Goal: Task Accomplishment & Management: Use online tool/utility

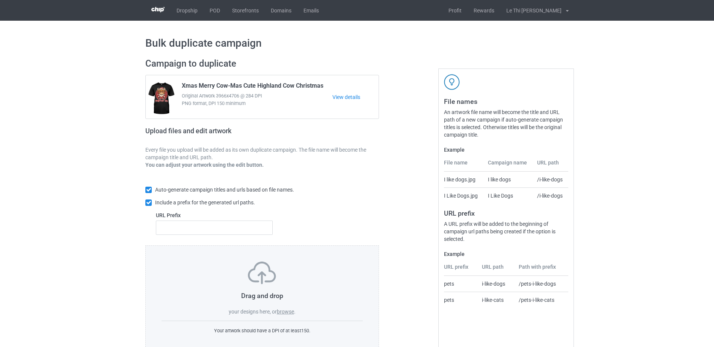
click at [289, 311] on label "browse" at bounding box center [285, 311] width 17 height 6
click at [0, 0] on input "browse" at bounding box center [0, 0] width 0 height 0
click at [282, 308] on label "browse" at bounding box center [285, 311] width 17 height 6
click at [0, 0] on input "browse" at bounding box center [0, 0] width 0 height 0
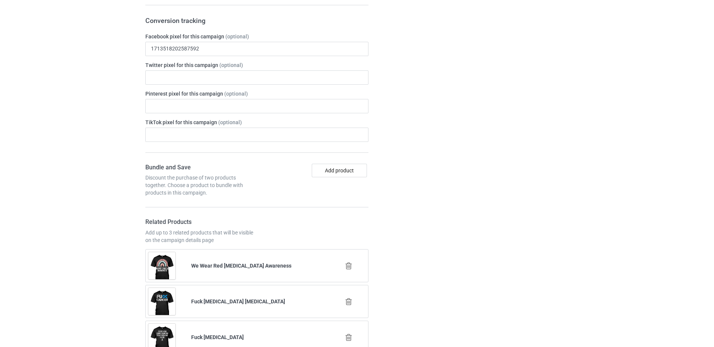
scroll to position [1564, 0]
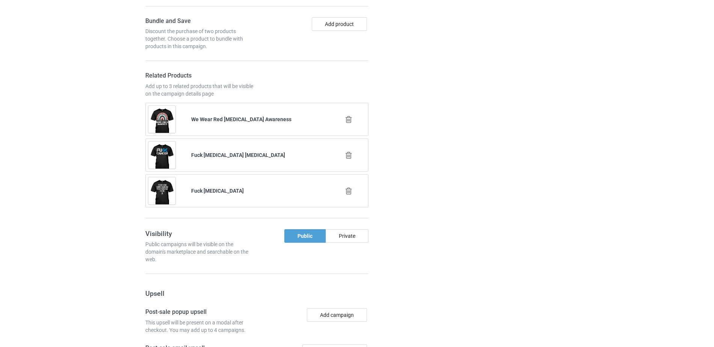
click at [350, 120] on icon at bounding box center [348, 119] width 9 height 8
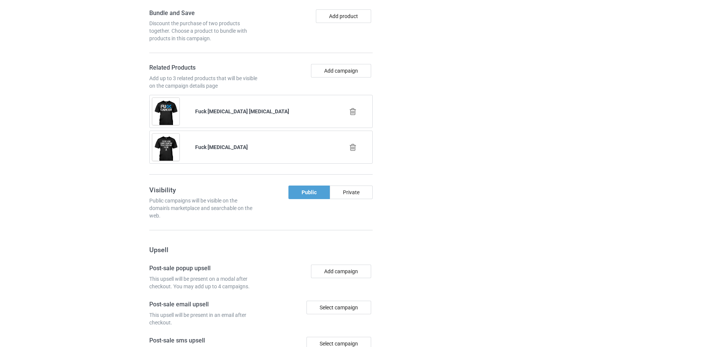
scroll to position [1717, 0]
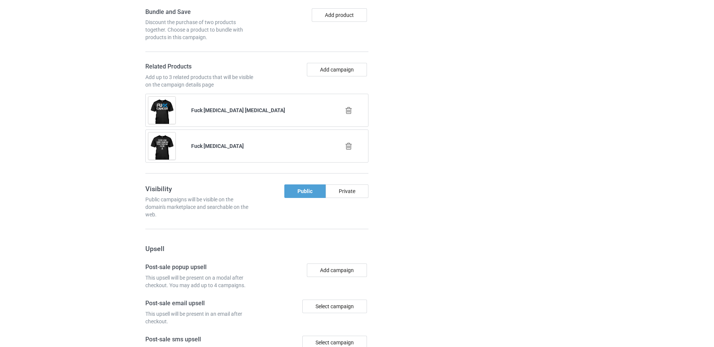
click at [349, 114] on icon at bounding box center [348, 110] width 9 height 8
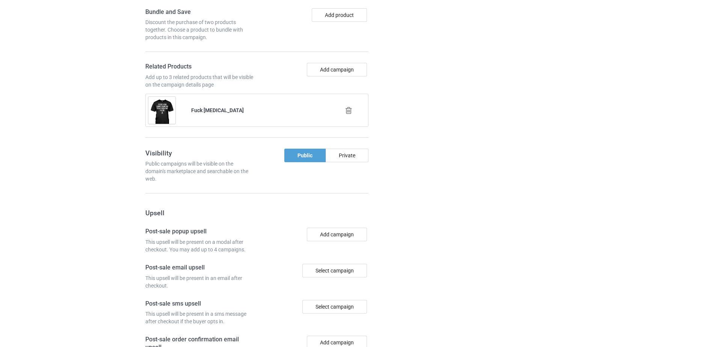
click at [351, 112] on icon at bounding box center [348, 110] width 9 height 8
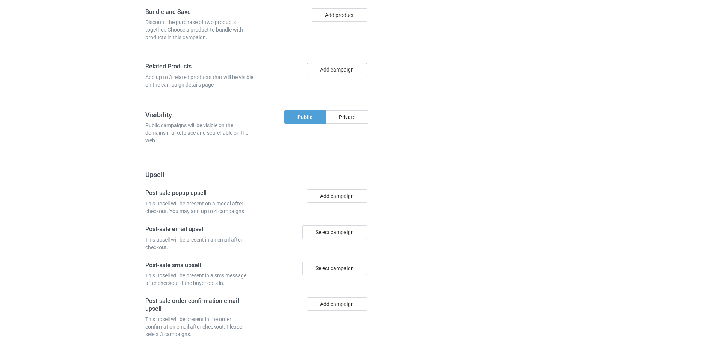
click at [333, 68] on button "Add campaign" at bounding box center [337, 70] width 60 height 14
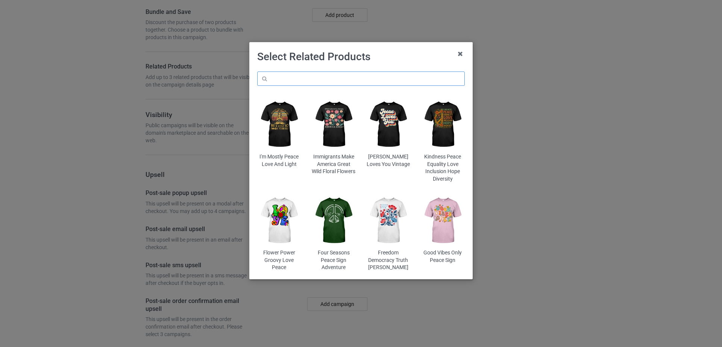
click at [314, 79] on input "text" at bounding box center [360, 78] width 207 height 14
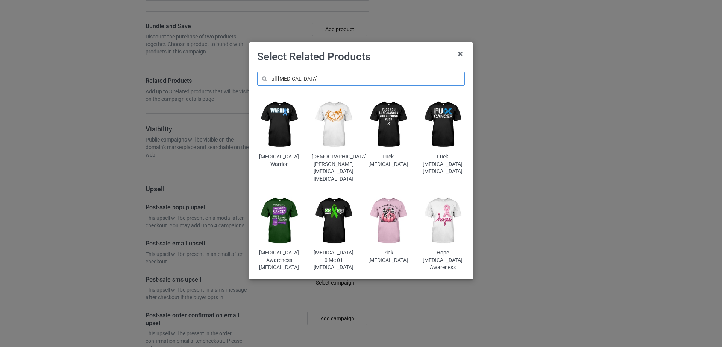
scroll to position [1746, 0]
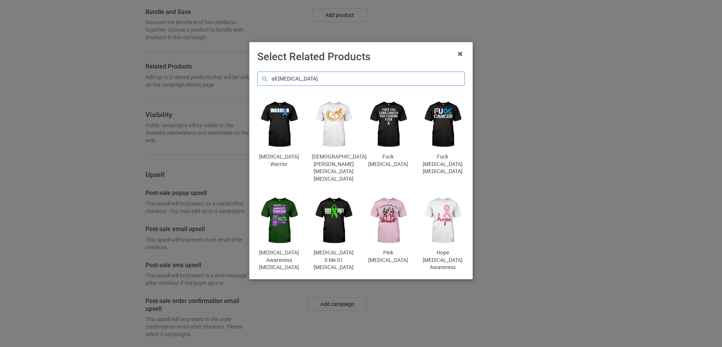
drag, startPoint x: 296, startPoint y: 79, endPoint x: 262, endPoint y: 85, distance: 35.2
click at [262, 85] on input "all [MEDICAL_DATA]" at bounding box center [360, 78] width 207 height 14
type input "v"
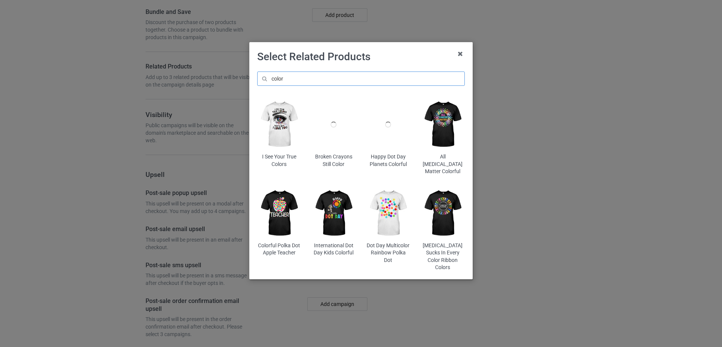
scroll to position [1832, 0]
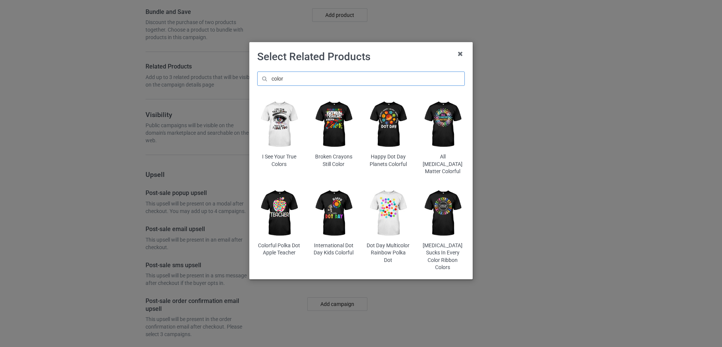
type input "color"
click at [444, 131] on img at bounding box center [443, 124] width 44 height 55
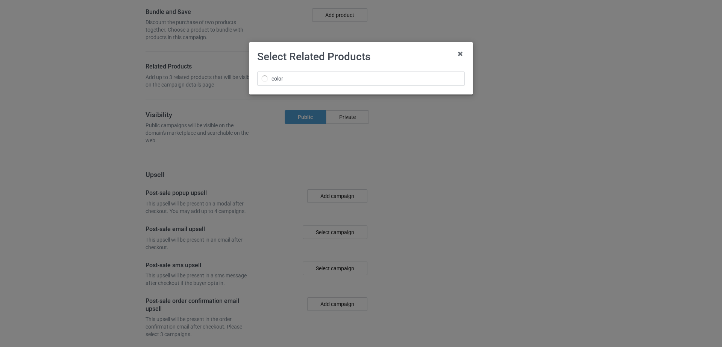
scroll to position [1917, 0]
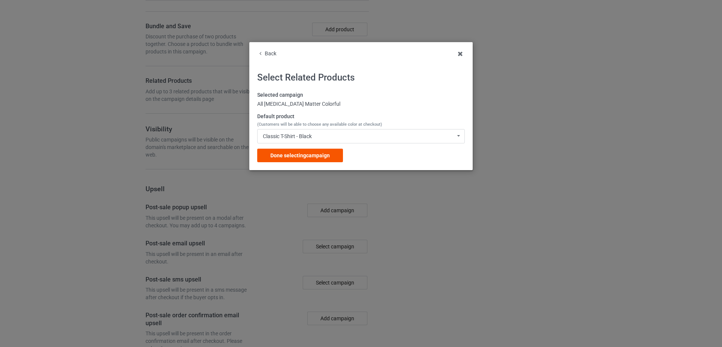
click at [292, 156] on span "Done selecting campaign" at bounding box center [299, 155] width 59 height 6
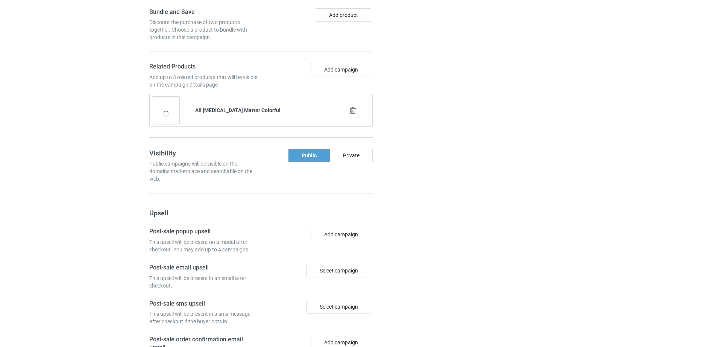
scroll to position [1974, 0]
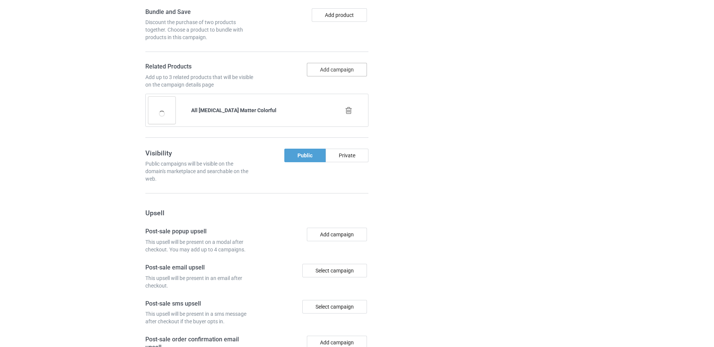
click at [336, 67] on button "Add campaign" at bounding box center [337, 70] width 60 height 14
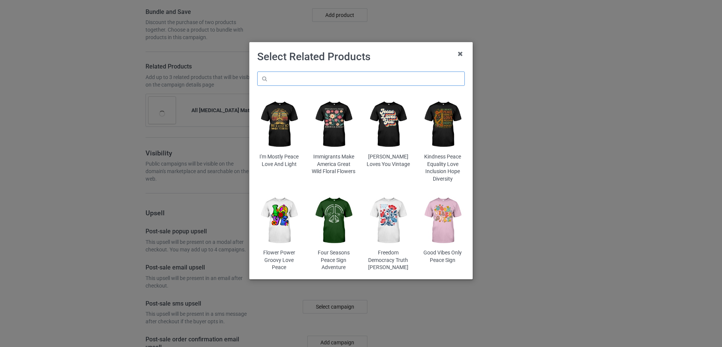
click at [325, 81] on input "text" at bounding box center [360, 78] width 207 height 14
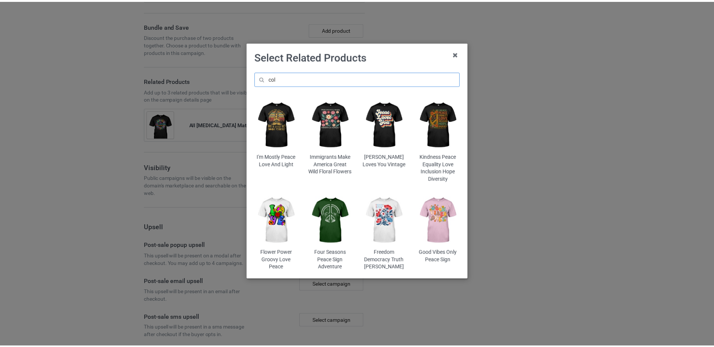
scroll to position [2046, 0]
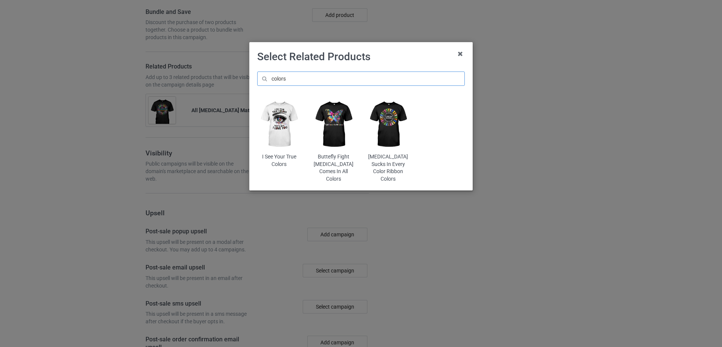
type input "colors"
click at [338, 134] on img at bounding box center [334, 124] width 44 height 55
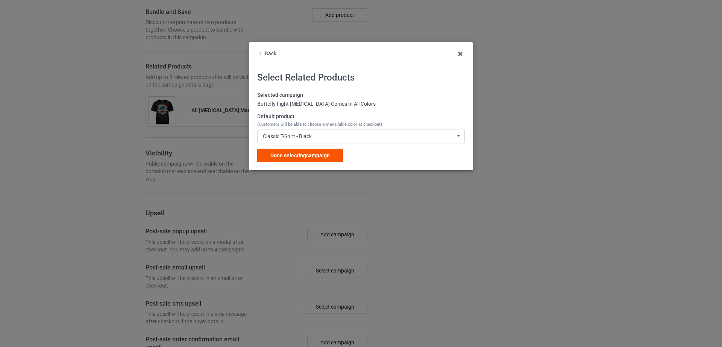
click at [307, 156] on span "Done selecting campaign" at bounding box center [299, 155] width 59 height 6
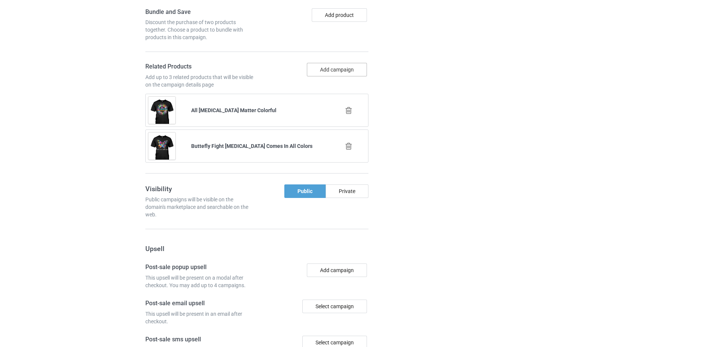
click at [344, 71] on button "Add campaign" at bounding box center [337, 70] width 60 height 14
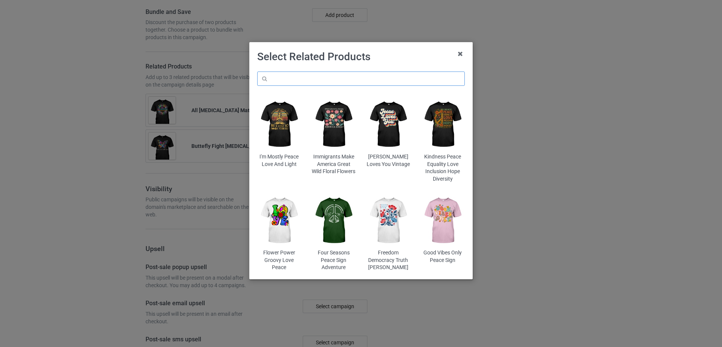
click at [334, 79] on input "text" at bounding box center [360, 78] width 207 height 14
type input "e"
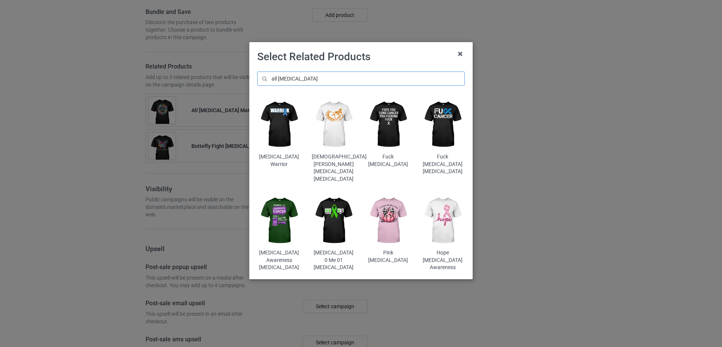
drag, startPoint x: 303, startPoint y: 78, endPoint x: 235, endPoint y: 94, distance: 70.0
click at [235, 94] on div "Select Related Products all [MEDICAL_DATA] [MEDICAL_DATA] Warrior Christian [ME…" at bounding box center [361, 173] width 722 height 347
type input "all [MEDICAL_DATA]"
click at [465, 51] on icon at bounding box center [460, 54] width 12 height 12
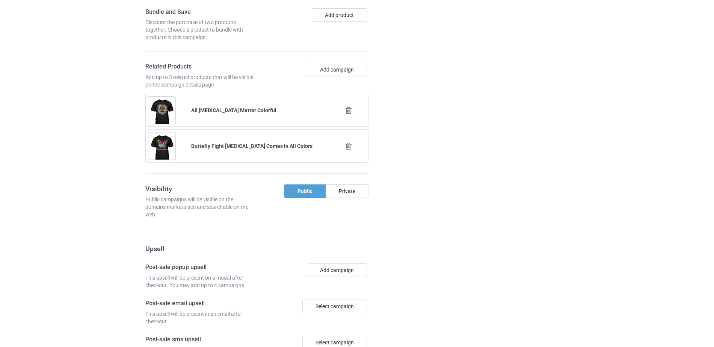
click at [492, 122] on div "Campaign details Details were duplicated from the original campaign. Any change…" at bounding box center [507, 100] width 136 height 764
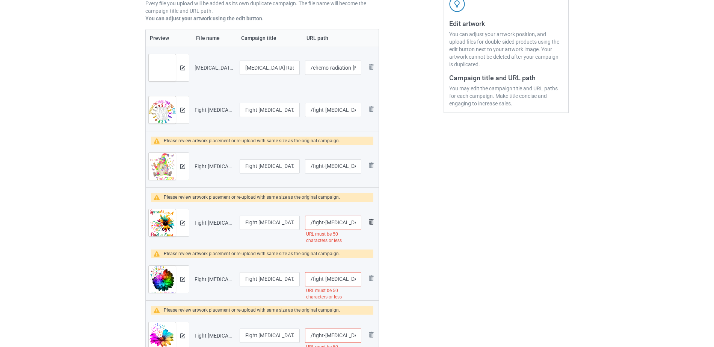
scroll to position [0, 92]
drag, startPoint x: 335, startPoint y: 223, endPoint x: 377, endPoint y: 224, distance: 41.4
click at [377, 224] on tr "Preview and edit artwork Fight [MEDICAL_DATA] In All Color Spread Hope Find A C…" at bounding box center [262, 222] width 233 height 42
click at [314, 227] on input "/fight-[MEDICAL_DATA]-in-all-color-spread-hope-find-a-cure-sunflower" at bounding box center [333, 222] width 56 height 14
drag, startPoint x: 315, startPoint y: 222, endPoint x: 385, endPoint y: 223, distance: 70.3
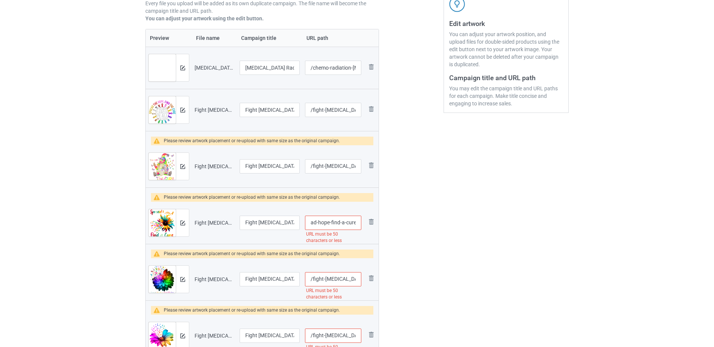
type input "/fight-[MEDICAL_DATA]-in-all-color-spread-hope-find"
drag, startPoint x: 336, startPoint y: 274, endPoint x: 367, endPoint y: 276, distance: 30.9
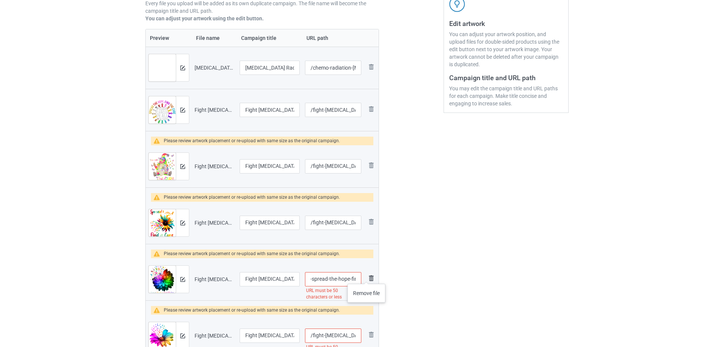
click at [367, 276] on tr "Preview and edit artwork Fight [MEDICAL_DATA] In All Color Spread The Hope Find…" at bounding box center [262, 279] width 233 height 42
click at [330, 279] on input "/fight-[MEDICAL_DATA]-in-all-color-spread-the-hope-find-a-cure-2" at bounding box center [333, 279] width 56 height 14
drag, startPoint x: 313, startPoint y: 279, endPoint x: 352, endPoint y: 276, distance: 39.6
click at [352, 276] on input "/fight-[MEDICAL_DATA]-in-all-color-spread-the-hope-find-a-cure-2" at bounding box center [333, 279] width 56 height 14
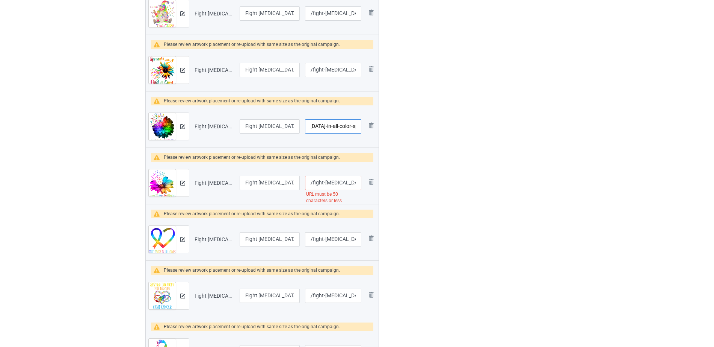
scroll to position [300, 0]
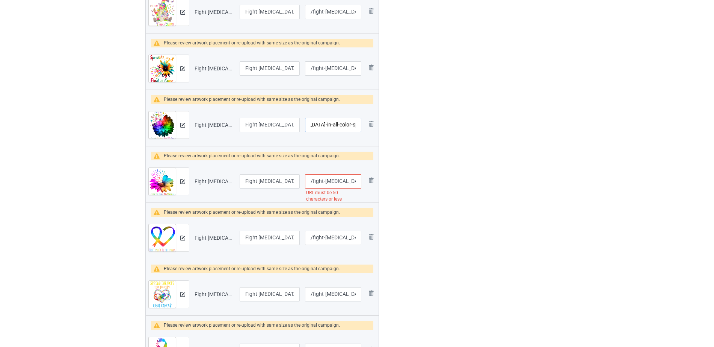
type input "/fight-[MEDICAL_DATA]-in-all-color-spread-the2"
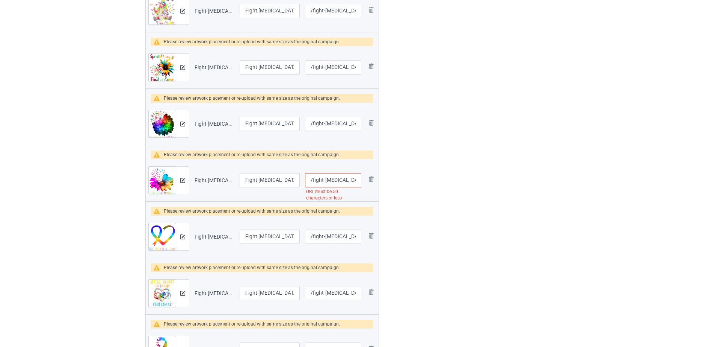
scroll to position [0, 76]
drag, startPoint x: 324, startPoint y: 181, endPoint x: 362, endPoint y: 176, distance: 38.6
click at [362, 176] on td "/fight-[MEDICAL_DATA]-in-all-color-spread-the-hope-find-a-cure URL must be 50 c…" at bounding box center [334, 180] width 62 height 42
click at [331, 182] on input "/fight-[MEDICAL_DATA]-in-all-color-spread-the-hope-find-a-cure" at bounding box center [333, 180] width 56 height 14
drag, startPoint x: 316, startPoint y: 180, endPoint x: 365, endPoint y: 180, distance: 48.5
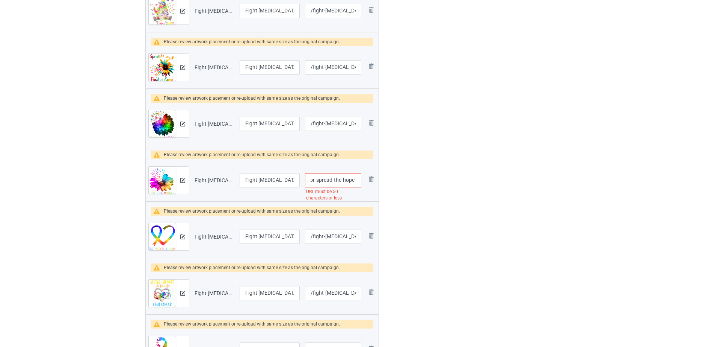
click at [365, 180] on tr "Preview and edit artwork Fight [MEDICAL_DATA] In All Color Spread The Hope Find…" at bounding box center [262, 180] width 233 height 42
type input "/fight-[MEDICAL_DATA]-in-all-color-spread-the"
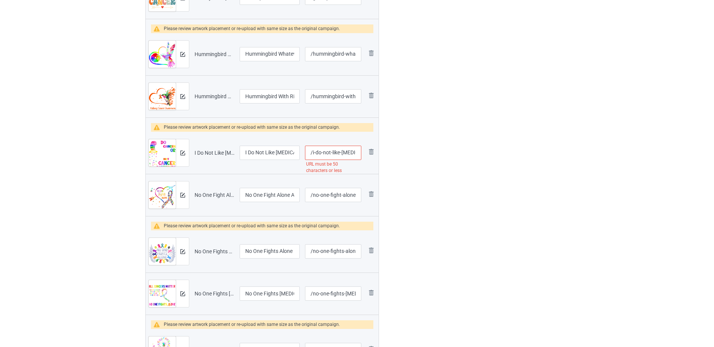
scroll to position [1087, 0]
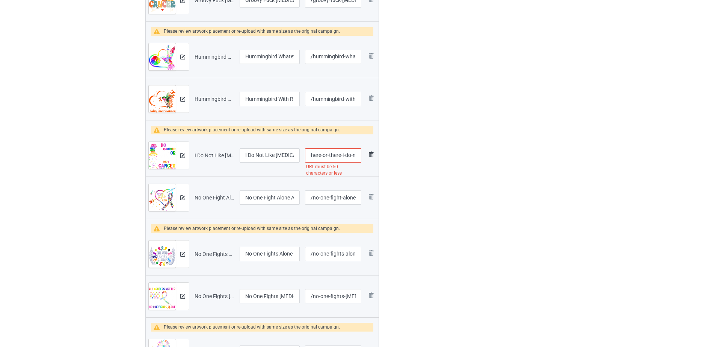
drag, startPoint x: 338, startPoint y: 157, endPoint x: 367, endPoint y: 157, distance: 29.7
click at [367, 157] on tr "Preview and edit artwork I Do Not Like [MEDICAL_DATA] Here Or There I Do Not Li…" at bounding box center [262, 155] width 233 height 42
click at [330, 157] on input "/i-do-not-like-[MEDICAL_DATA]-here-or-there-i-do-not-like-[MEDICAL_DATA]" at bounding box center [333, 155] width 56 height 14
drag, startPoint x: 310, startPoint y: 155, endPoint x: 396, endPoint y: 154, distance: 85.7
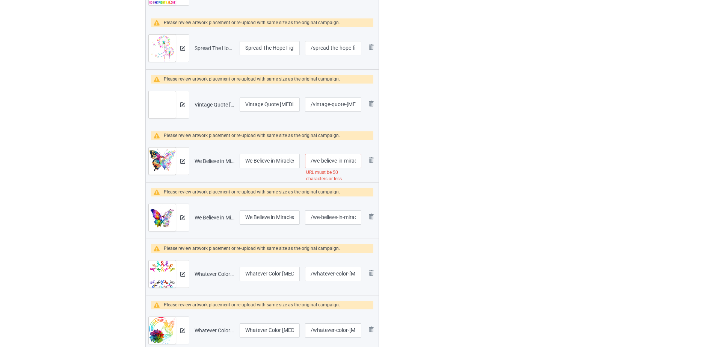
scroll to position [1394, 0]
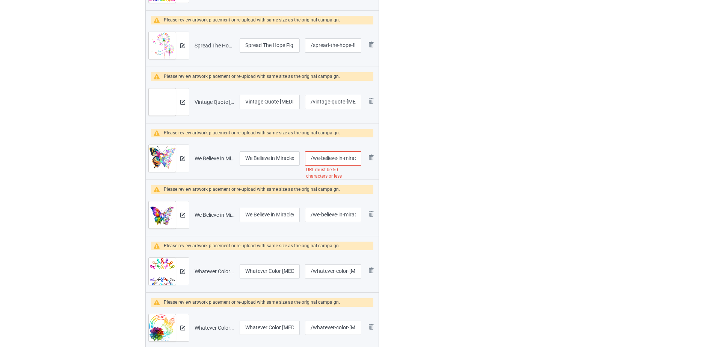
type input "/i-do-not-like-[MEDICAL_DATA]-here-or-there"
click at [366, 152] on tr "Preview and edit artwork We Believe in Miracles Fight In All Color Support The …" at bounding box center [262, 158] width 233 height 42
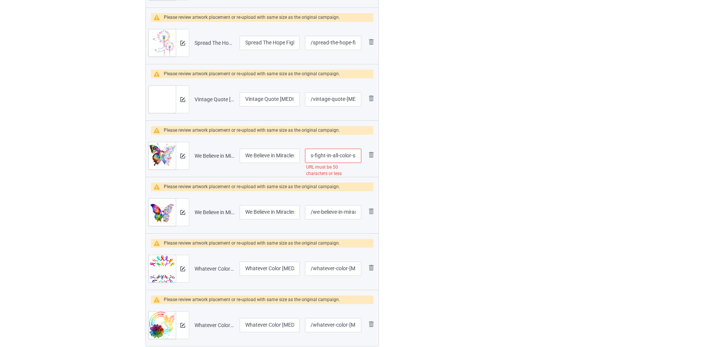
scroll to position [1398, 0]
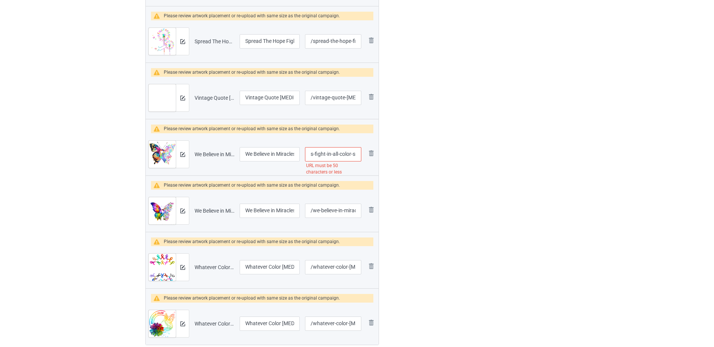
click at [343, 152] on input "/we-believe-in-miracles-fight-in-all-color-support-the-[MEDICAL_DATA]" at bounding box center [333, 154] width 56 height 14
drag, startPoint x: 325, startPoint y: 153, endPoint x: 388, endPoint y: 149, distance: 62.5
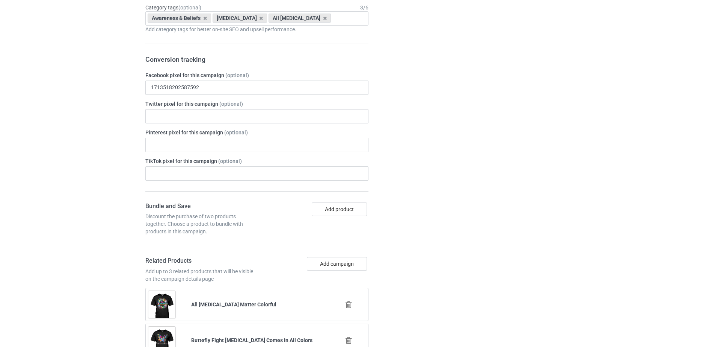
scroll to position [2192, 0]
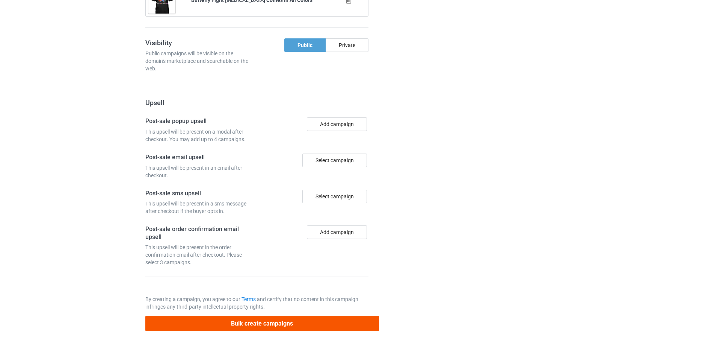
type input "/we-believe-in-miracles-fight"
click at [281, 325] on button "Bulk create campaigns" at bounding box center [262, 322] width 234 height 15
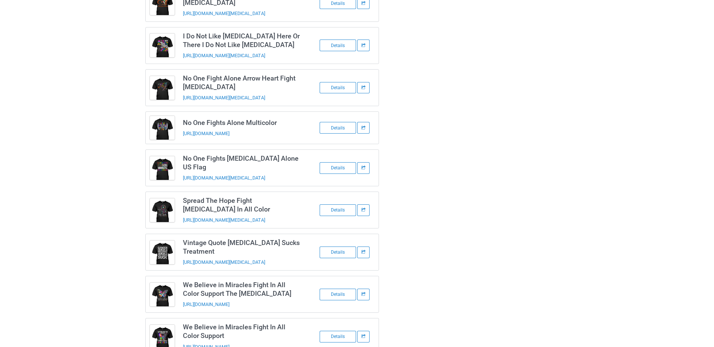
scroll to position [863, 0]
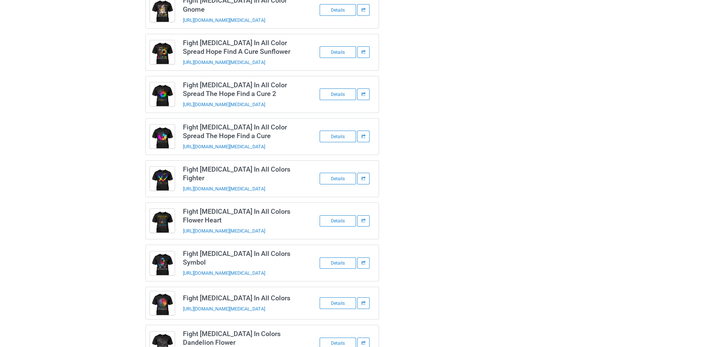
scroll to position [0, 0]
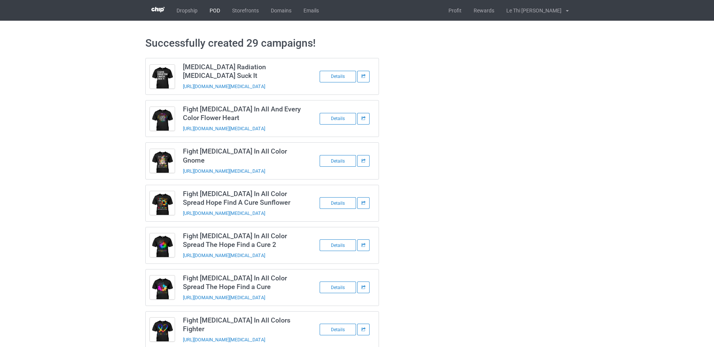
click at [212, 14] on link "POD" at bounding box center [215, 10] width 23 height 21
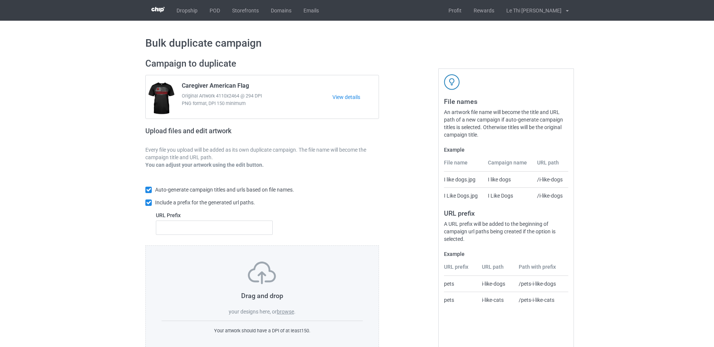
click at [290, 312] on label "browse" at bounding box center [285, 311] width 17 height 6
click at [0, 0] on input "browse" at bounding box center [0, 0] width 0 height 0
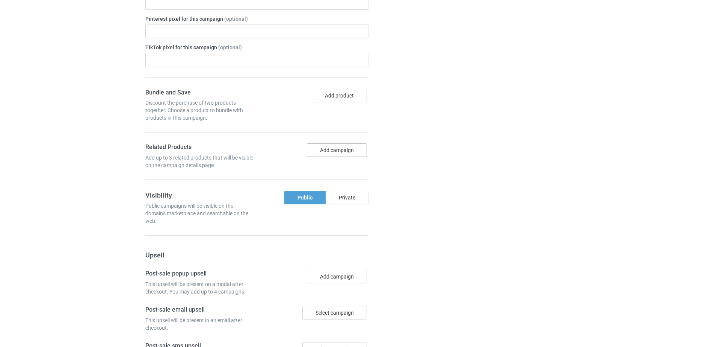
click at [339, 150] on button "Add campaign" at bounding box center [337, 150] width 60 height 14
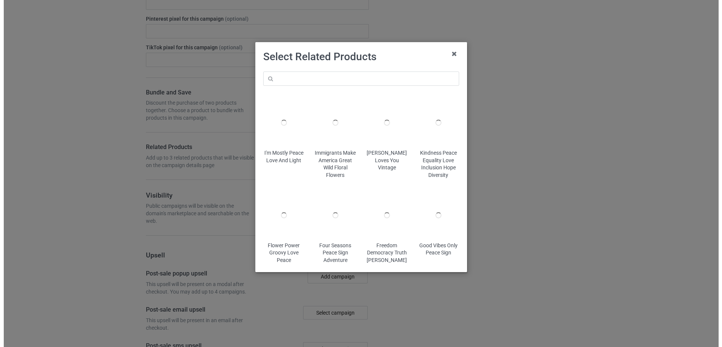
scroll to position [1130, 0]
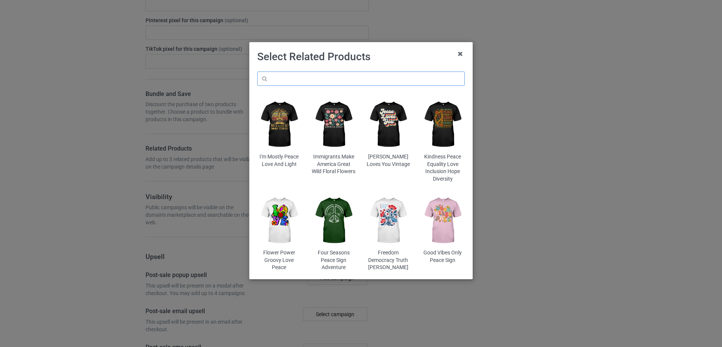
click at [301, 77] on input "text" at bounding box center [360, 78] width 207 height 14
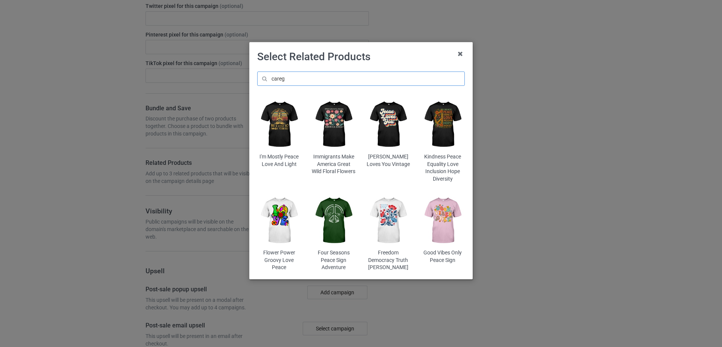
scroll to position [1144, 0]
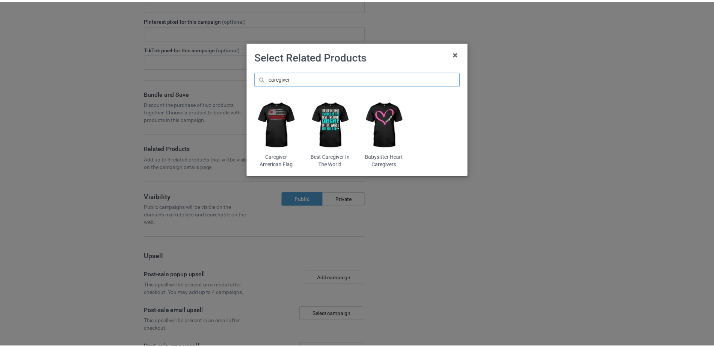
scroll to position [1159, 0]
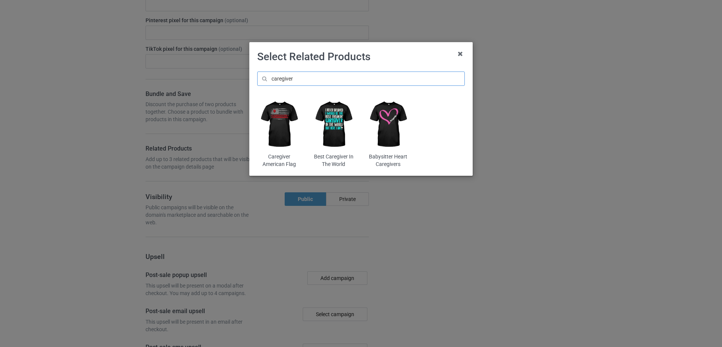
type input "caregiver"
click at [286, 133] on img at bounding box center [279, 124] width 44 height 55
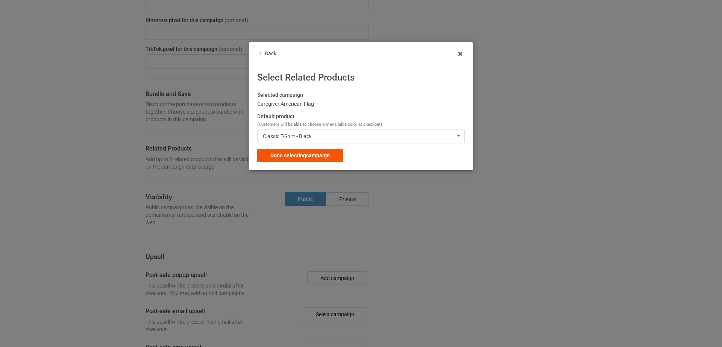
click at [313, 152] on span "Done selecting campaign" at bounding box center [299, 155] width 59 height 6
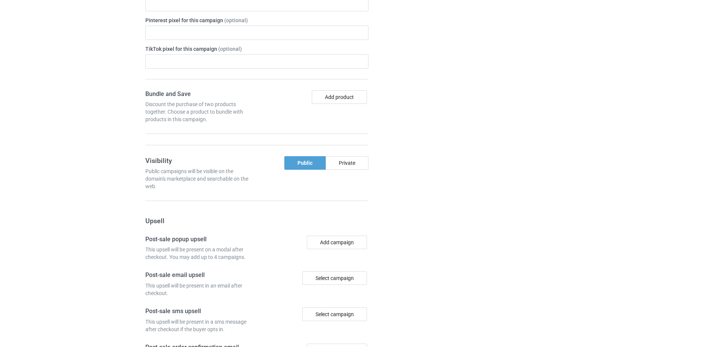
scroll to position [1173, 0]
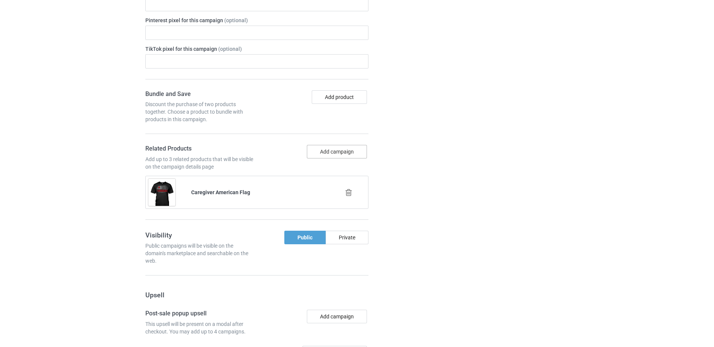
click at [335, 151] on button "Add campaign" at bounding box center [337, 152] width 60 height 14
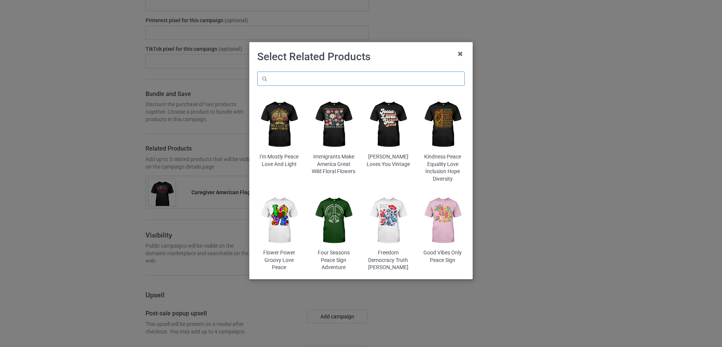
click at [313, 80] on input "text" at bounding box center [360, 78] width 207 height 14
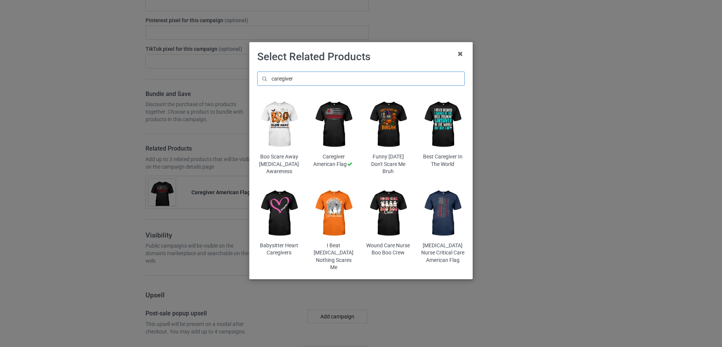
scroll to position [1330, 0]
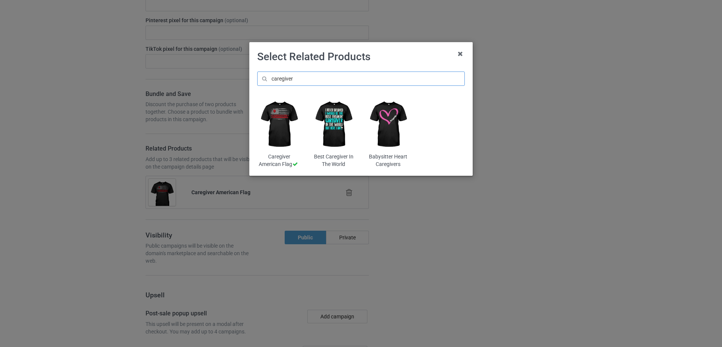
type input "caregiver"
click at [385, 118] on img at bounding box center [388, 124] width 44 height 55
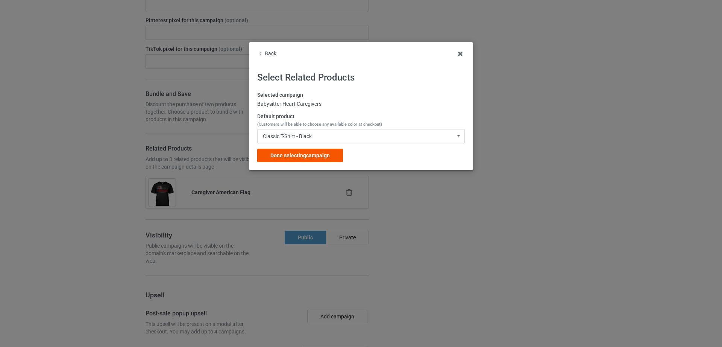
click at [312, 158] on span "Done selecting campaign" at bounding box center [299, 155] width 59 height 6
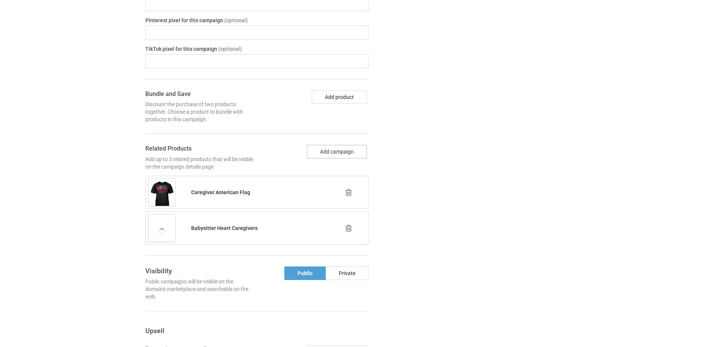
click at [321, 153] on button "Add campaign" at bounding box center [337, 152] width 60 height 14
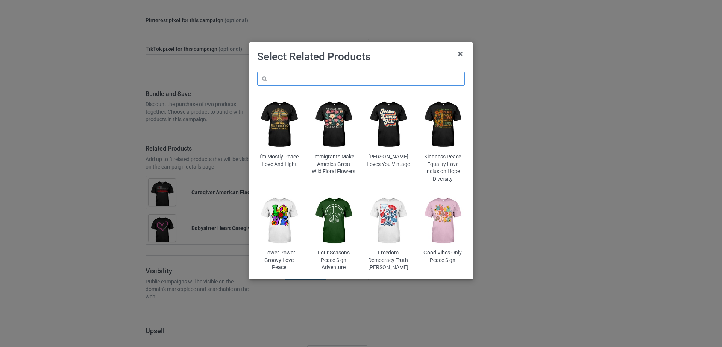
click at [311, 78] on input "text" at bounding box center [360, 78] width 207 height 14
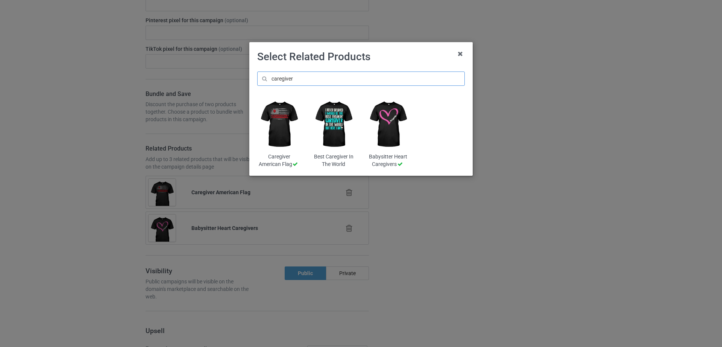
type input "caregiver"
click at [335, 120] on img at bounding box center [334, 124] width 44 height 55
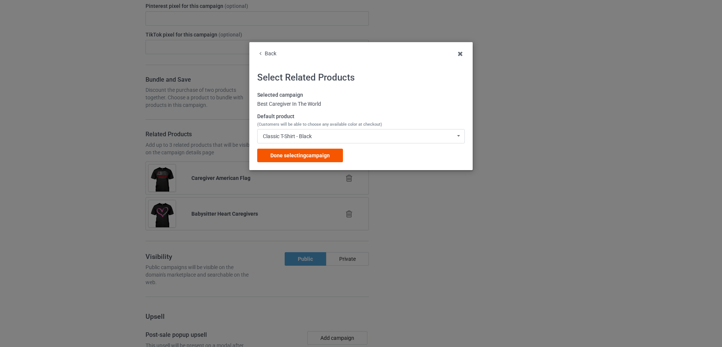
click at [329, 159] on div "Done selecting campaign" at bounding box center [300, 155] width 86 height 14
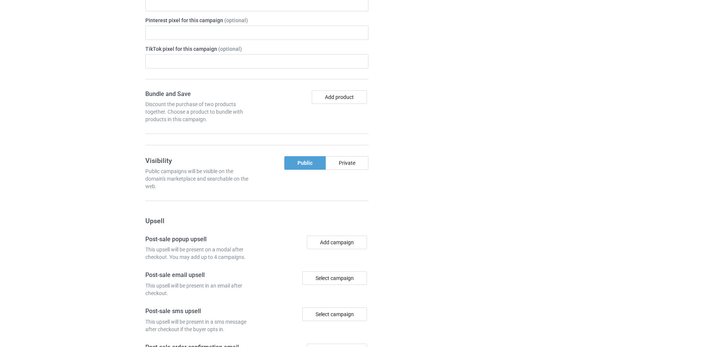
click at [546, 168] on div "Campaign details Details were duplicated from the original campaign. Any change…" at bounding box center [507, 127] width 136 height 654
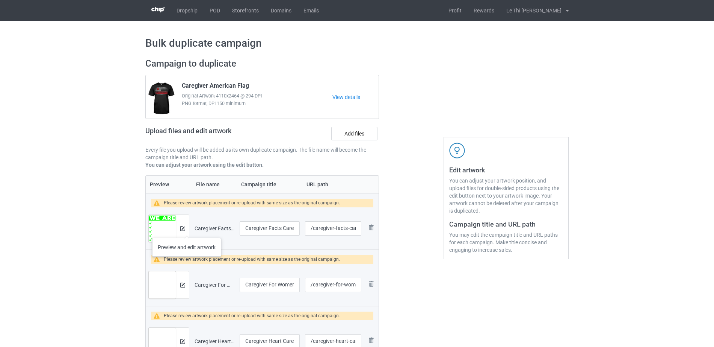
click at [187, 230] on div at bounding box center [182, 228] width 13 height 27
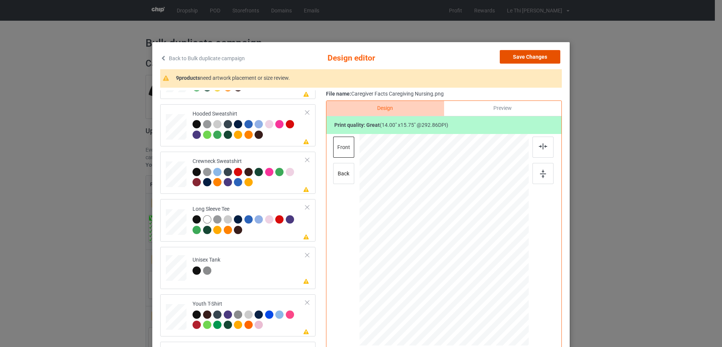
click at [541, 55] on button "Save Changes" at bounding box center [530, 57] width 61 height 14
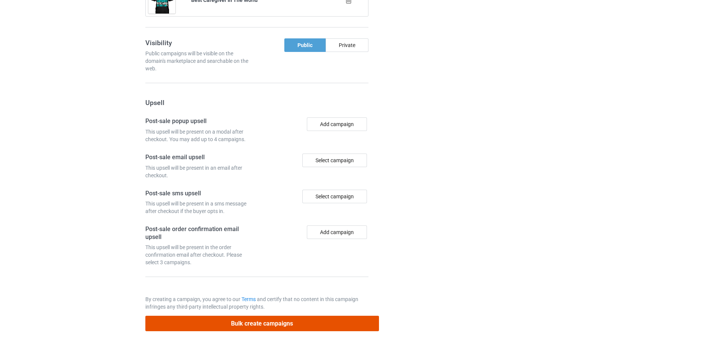
click at [277, 321] on button "Bulk create campaigns" at bounding box center [262, 322] width 234 height 15
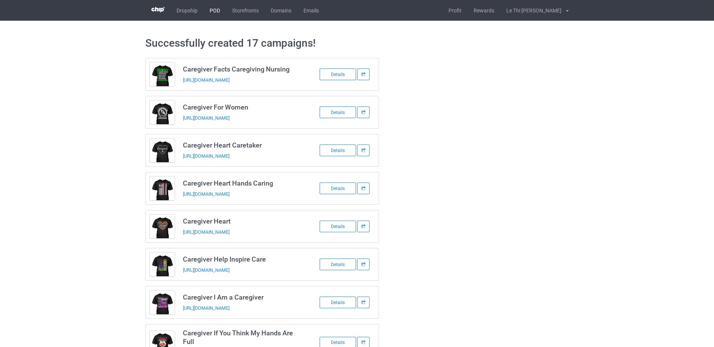
click at [214, 7] on link "POD" at bounding box center [215, 10] width 23 height 21
